Goal: Ask a question

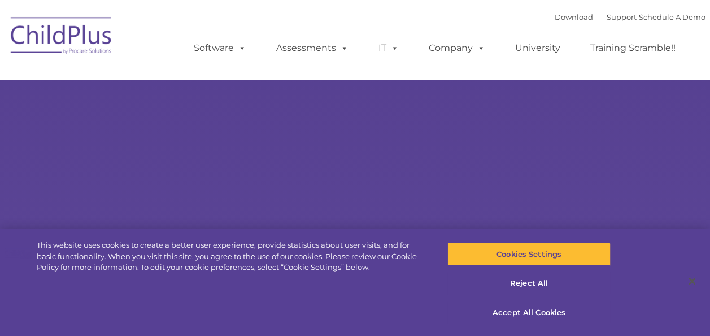
select select "MEDIUM"
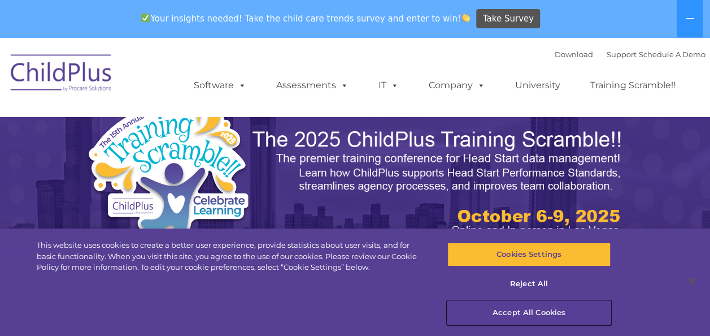
click at [540, 306] on button "Accept All Cookies" at bounding box center [528, 313] width 163 height 24
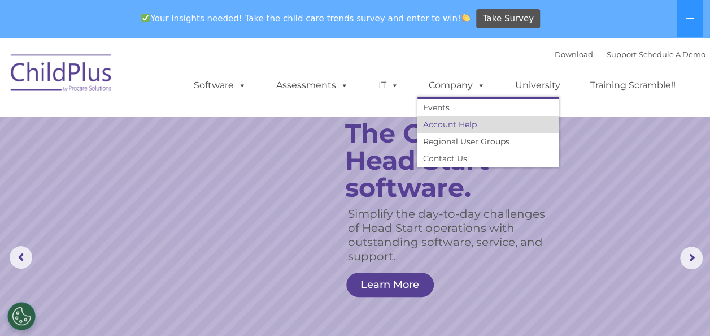
click at [457, 128] on link "Account Help" at bounding box center [488, 124] width 141 height 17
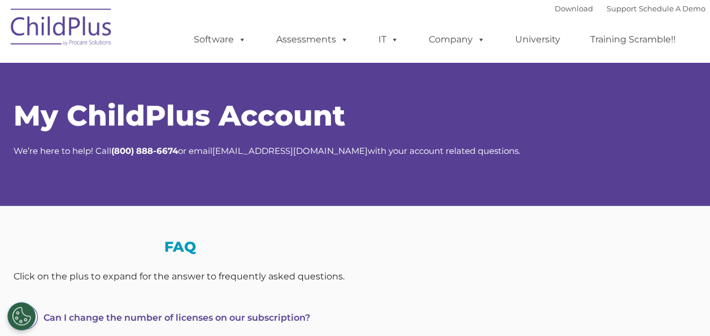
select select "MEDIUM"
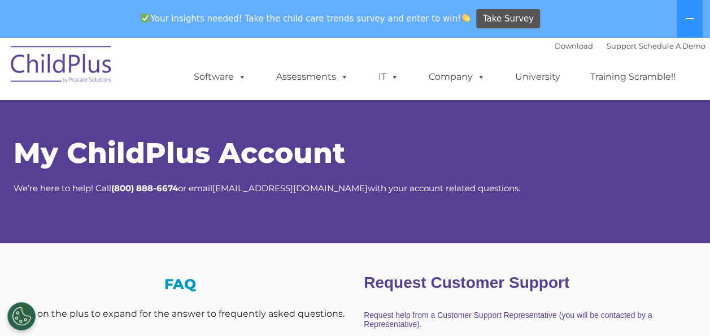
scroll to position [293, 0]
